Goal: Obtain resource: Obtain resource

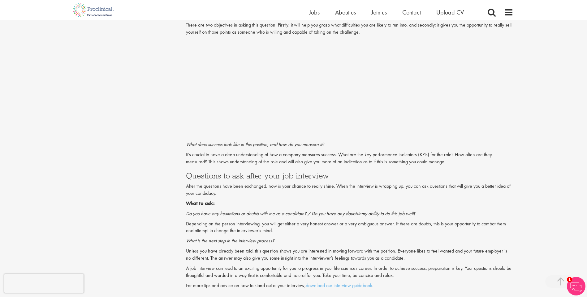
scroll to position [897, 0]
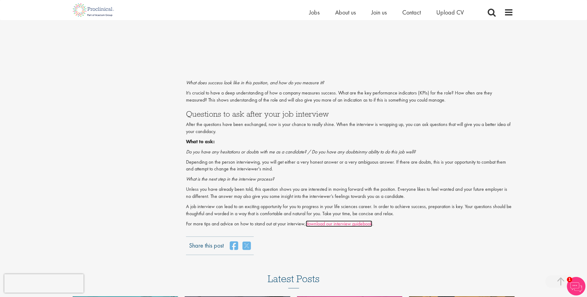
click at [344, 225] on link "download our interview guidebook" at bounding box center [339, 224] width 66 height 6
click at [323, 226] on link "download our interview guidebook" at bounding box center [339, 224] width 66 height 6
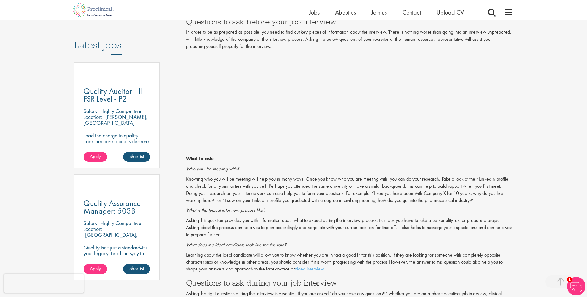
scroll to position [340, 0]
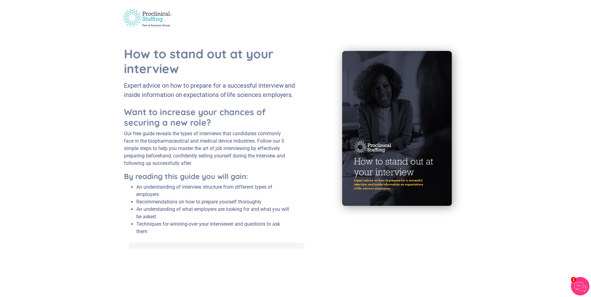
click at [429, 95] on img at bounding box center [399, 129] width 138 height 183
click at [170, 140] on p "Our free guide reveals the types of interviews that candidates commonly face in…" at bounding box center [207, 148] width 167 height 37
click at [151, 245] on div at bounding box center [217, 246] width 176 height 6
click at [376, 165] on img at bounding box center [399, 129] width 138 height 183
click at [369, 229] on div "How to stand out at your interview Expert advice on how to prepare for a succes…" at bounding box center [295, 138] width 353 height 212
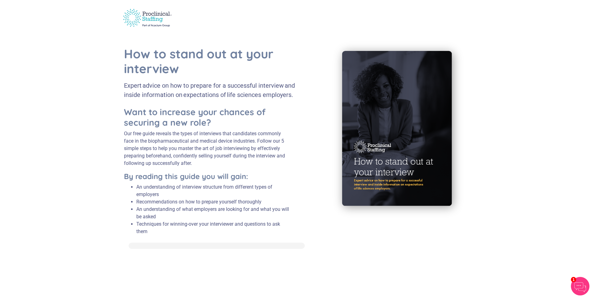
click at [269, 248] on div at bounding box center [217, 246] width 176 height 6
click at [233, 236] on div "Want to increase your chances of securing a new role? Our free guide reveals th…" at bounding box center [207, 175] width 167 height 136
drag, startPoint x: 219, startPoint y: 249, endPoint x: 126, endPoint y: 259, distance: 93.9
click at [215, 249] on html "How to stand out at your interview Expert advice on how to prepare for a succes…" at bounding box center [295, 124] width 591 height 249
click at [125, 249] on html "How to stand out at your interview Expert advice on how to prepare for a succes…" at bounding box center [295, 124] width 591 height 249
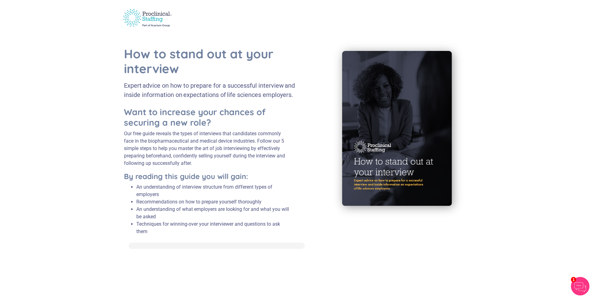
click at [443, 182] on img at bounding box center [399, 129] width 138 height 183
click at [449, 124] on img at bounding box center [399, 129] width 138 height 183
click at [405, 128] on img at bounding box center [399, 129] width 138 height 183
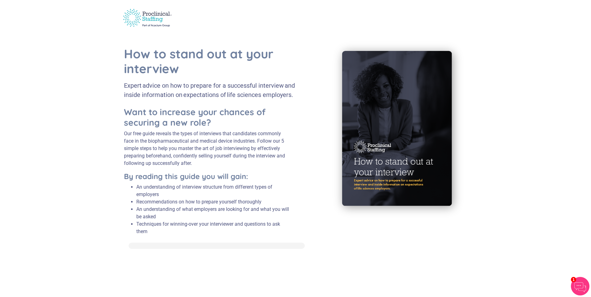
click at [294, 73] on h1 "How to stand out at your interview" at bounding box center [215, 61] width 182 height 30
drag, startPoint x: 364, startPoint y: 165, endPoint x: 343, endPoint y: 165, distance: 21.3
click at [343, 165] on img at bounding box center [399, 129] width 138 height 183
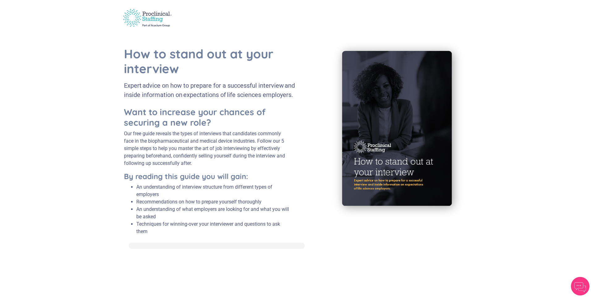
click at [357, 85] on img at bounding box center [399, 129] width 138 height 183
click at [151, 18] on img at bounding box center [147, 17] width 56 height 25
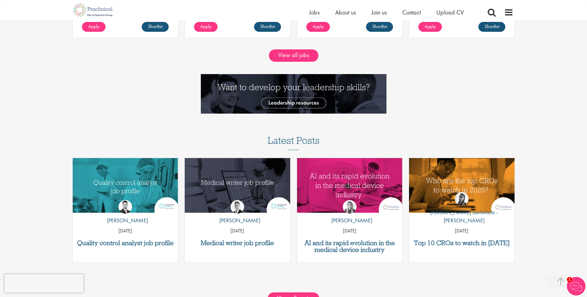
scroll to position [526, 0]
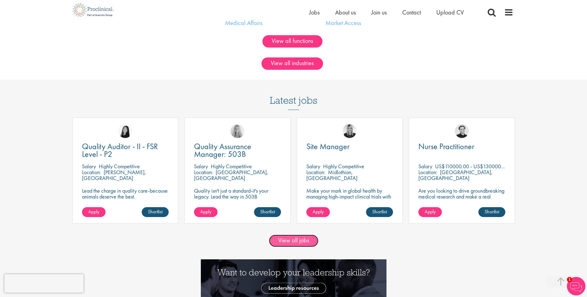
click at [306, 242] on link "View all jobs" at bounding box center [293, 241] width 49 height 12
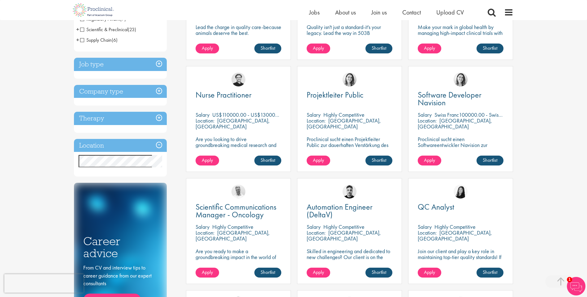
scroll to position [93, 0]
